Goal: Information Seeking & Learning: Learn about a topic

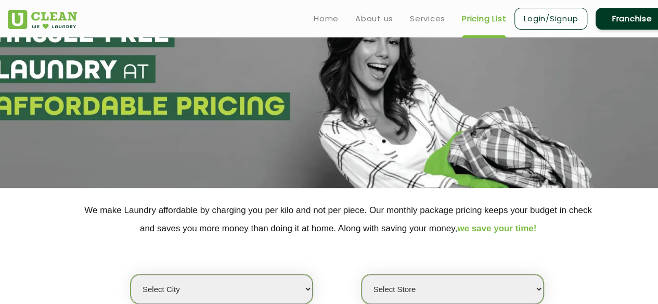
scroll to position [104, 0]
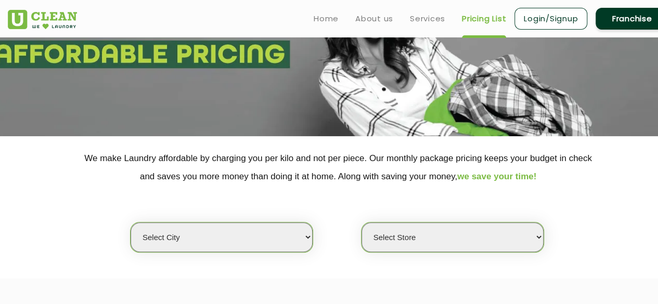
click at [242, 228] on select "Select city [GEOGRAPHIC_DATA] [GEOGRAPHIC_DATA] [GEOGRAPHIC_DATA] [GEOGRAPHIC_D…" at bounding box center [222, 238] width 182 height 30
select select "37"
click at [131, 223] on select "Select city [GEOGRAPHIC_DATA] [GEOGRAPHIC_DATA] [GEOGRAPHIC_DATA] [GEOGRAPHIC_D…" at bounding box center [222, 238] width 182 height 30
click at [468, 245] on select "Select Store" at bounding box center [453, 238] width 182 height 30
click at [463, 243] on select "Select Store" at bounding box center [453, 238] width 182 height 30
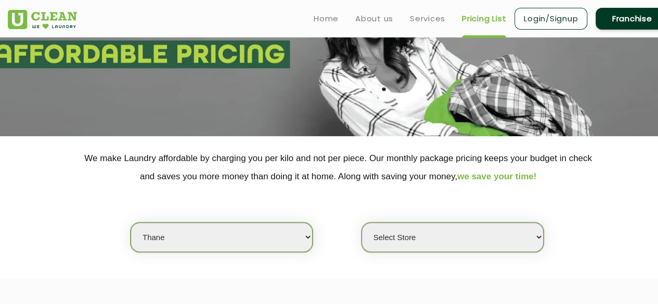
click at [481, 236] on select "Select Store [GEOGRAPHIC_DATA][PERSON_NAME]" at bounding box center [453, 238] width 182 height 30
select select "371"
click at [362, 223] on select "Select Store [GEOGRAPHIC_DATA][PERSON_NAME]" at bounding box center [453, 238] width 182 height 30
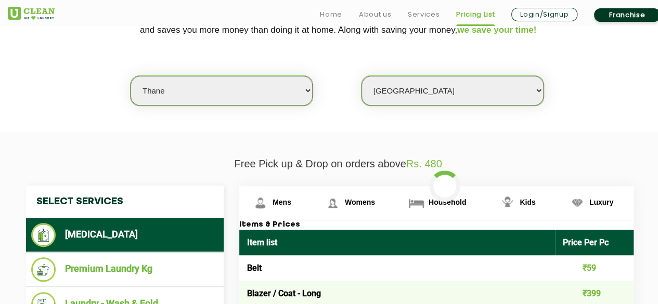
scroll to position [260, 0]
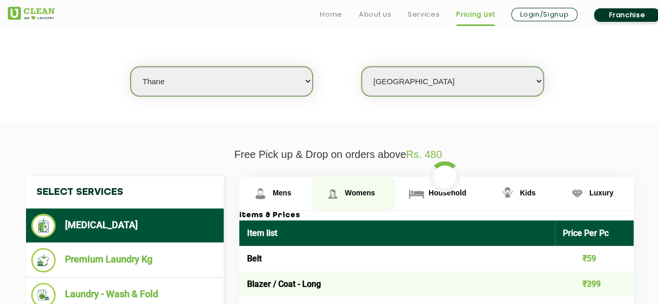
click at [291, 193] on span "Womens" at bounding box center [282, 193] width 19 height 8
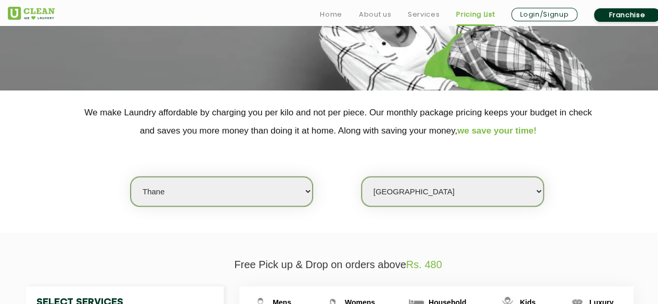
scroll to position [260, 0]
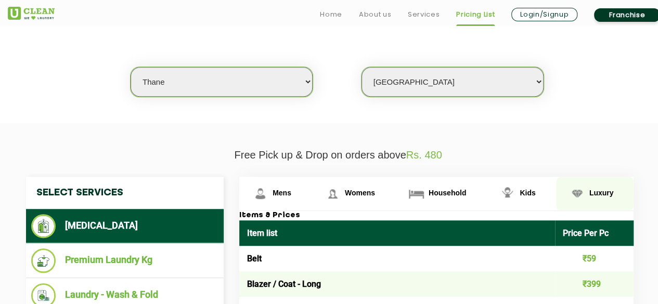
click at [291, 189] on span "Luxury" at bounding box center [282, 193] width 19 height 8
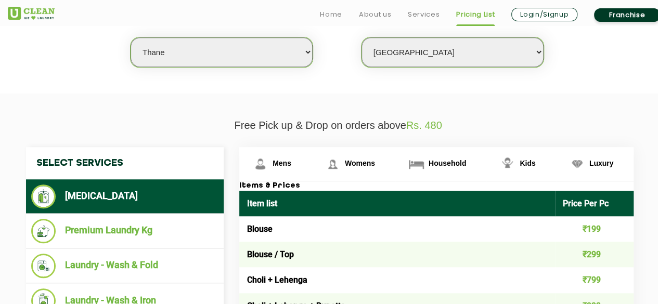
scroll to position [312, 0]
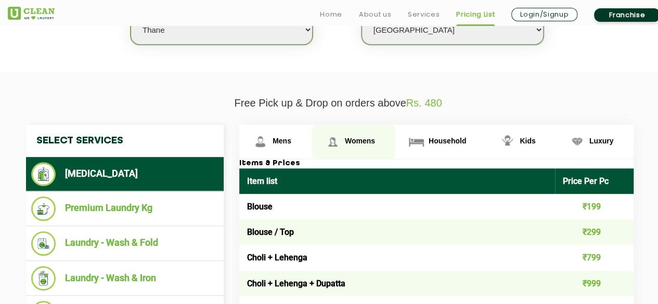
click at [291, 142] on span "Womens" at bounding box center [282, 141] width 19 height 8
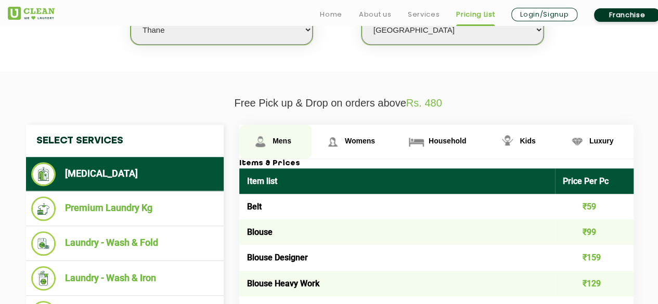
click at [271, 143] on link "Mens" at bounding box center [275, 142] width 72 height 34
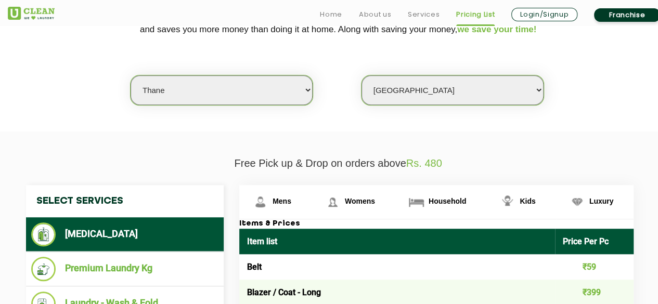
scroll to position [312, 0]
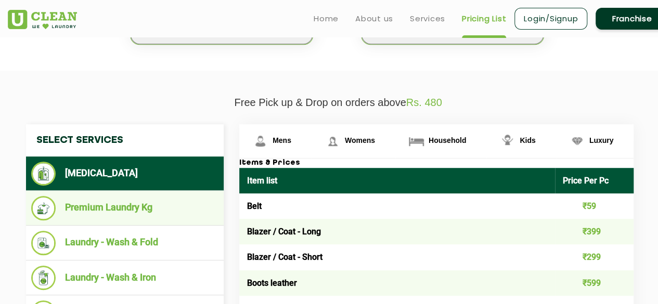
click at [152, 207] on li "Premium Laundry Kg" at bounding box center [124, 208] width 187 height 24
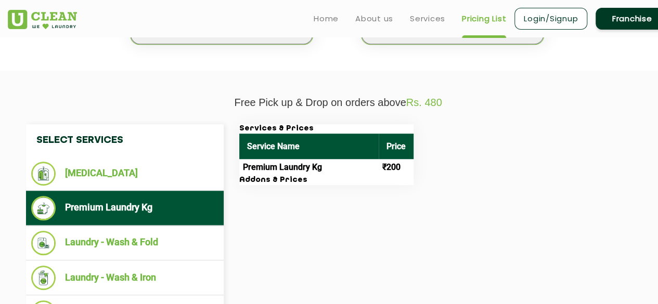
click at [313, 170] on td "Premium Laundry Kg" at bounding box center [308, 167] width 139 height 17
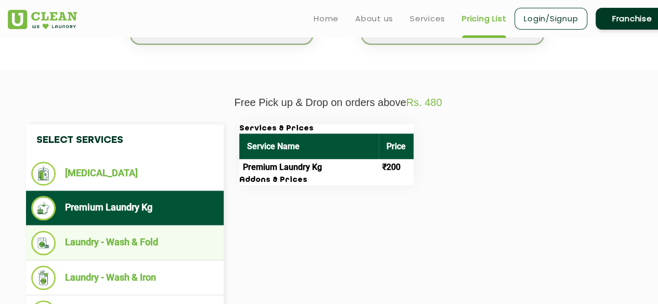
click at [102, 251] on li "Laundry - Wash & Fold" at bounding box center [124, 243] width 187 height 24
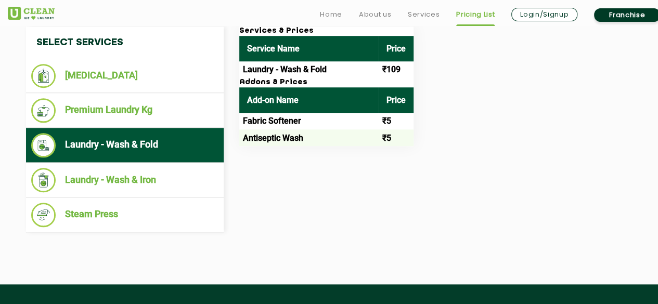
scroll to position [416, 0]
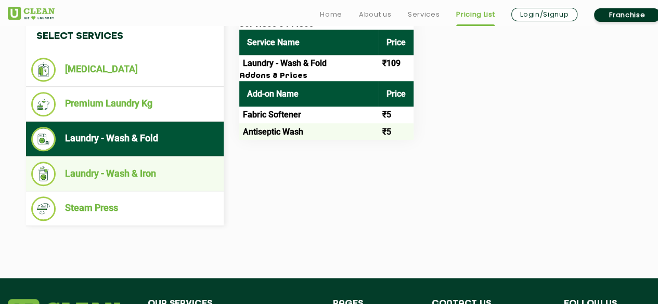
click at [145, 174] on li "Laundry - Wash & Iron" at bounding box center [124, 174] width 187 height 24
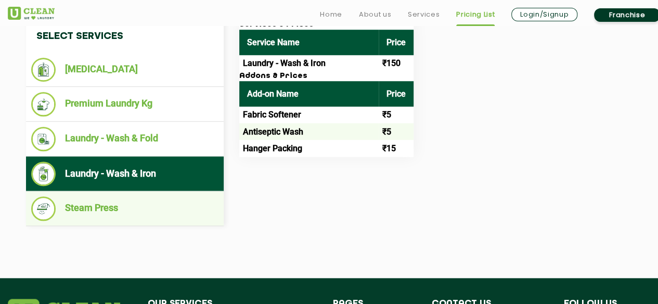
click at [141, 208] on li "Steam Press" at bounding box center [124, 209] width 187 height 24
